Goal: Information Seeking & Learning: Learn about a topic

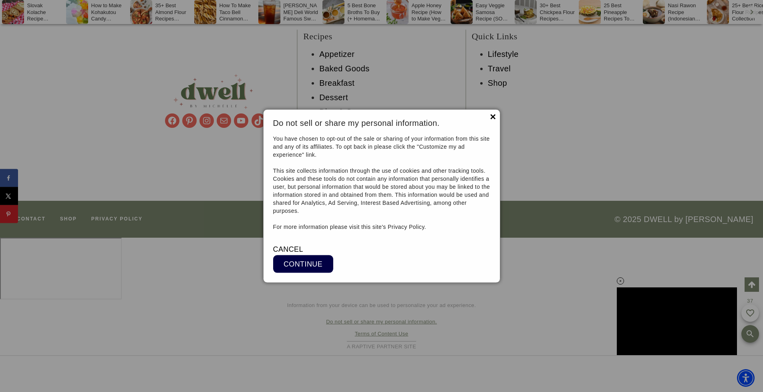
scroll to position [9718, 0]
